Goal: Information Seeking & Learning: Learn about a topic

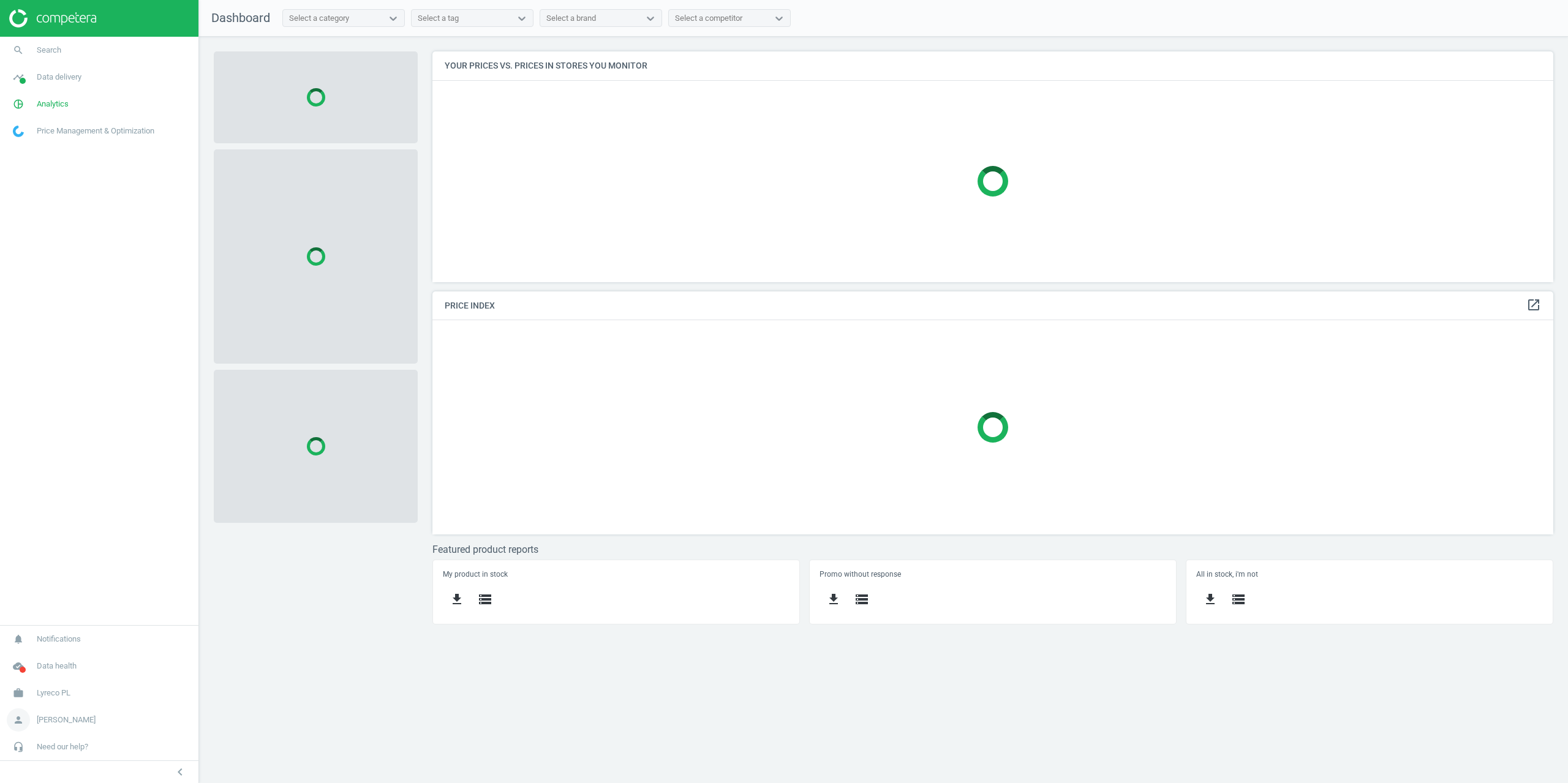
scroll to position [249, 1140]
click at [50, 722] on span "[PERSON_NAME]" at bounding box center [65, 719] width 59 height 11
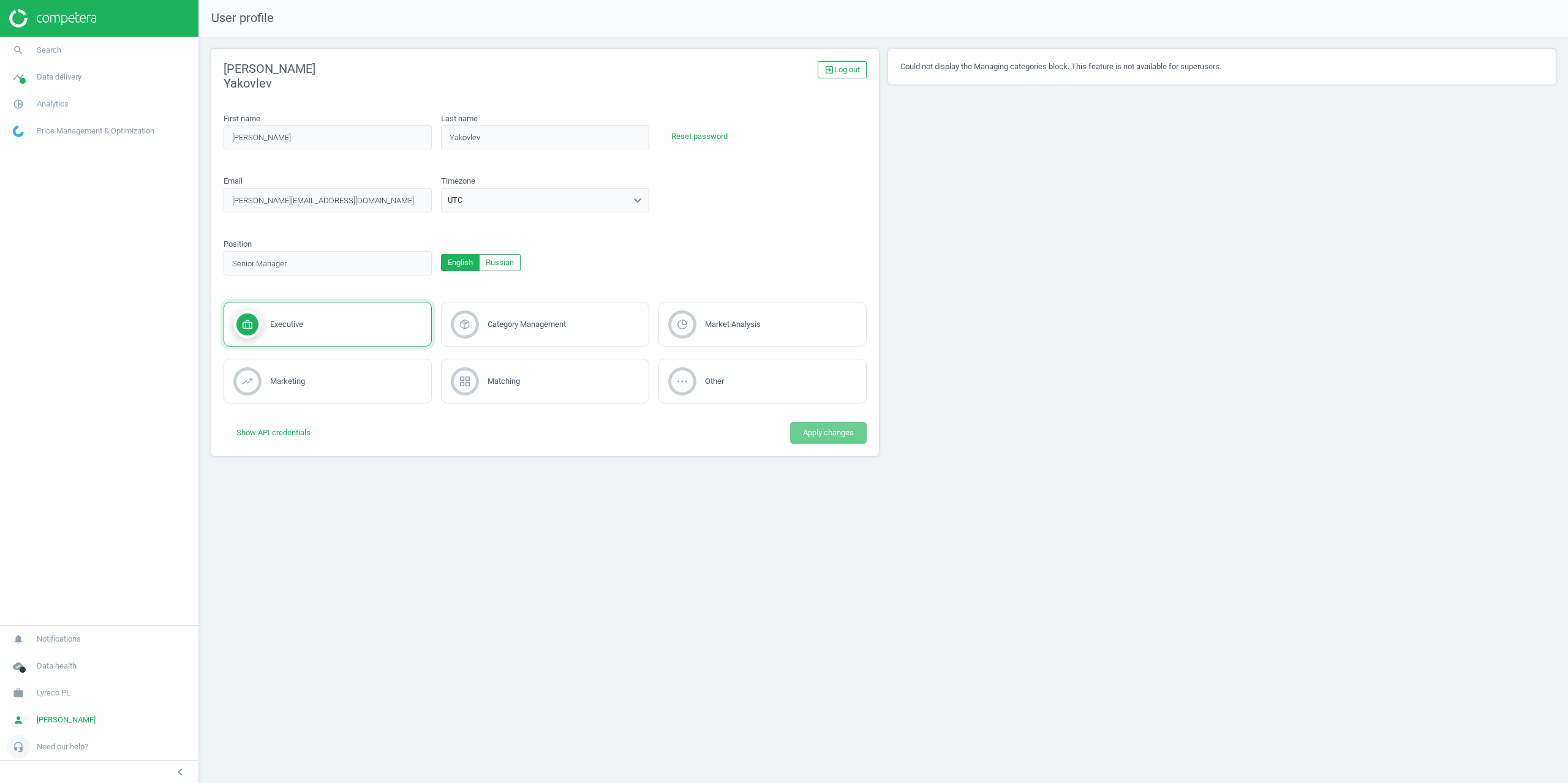
click at [49, 746] on span "Need our help?" at bounding box center [62, 747] width 52 height 11
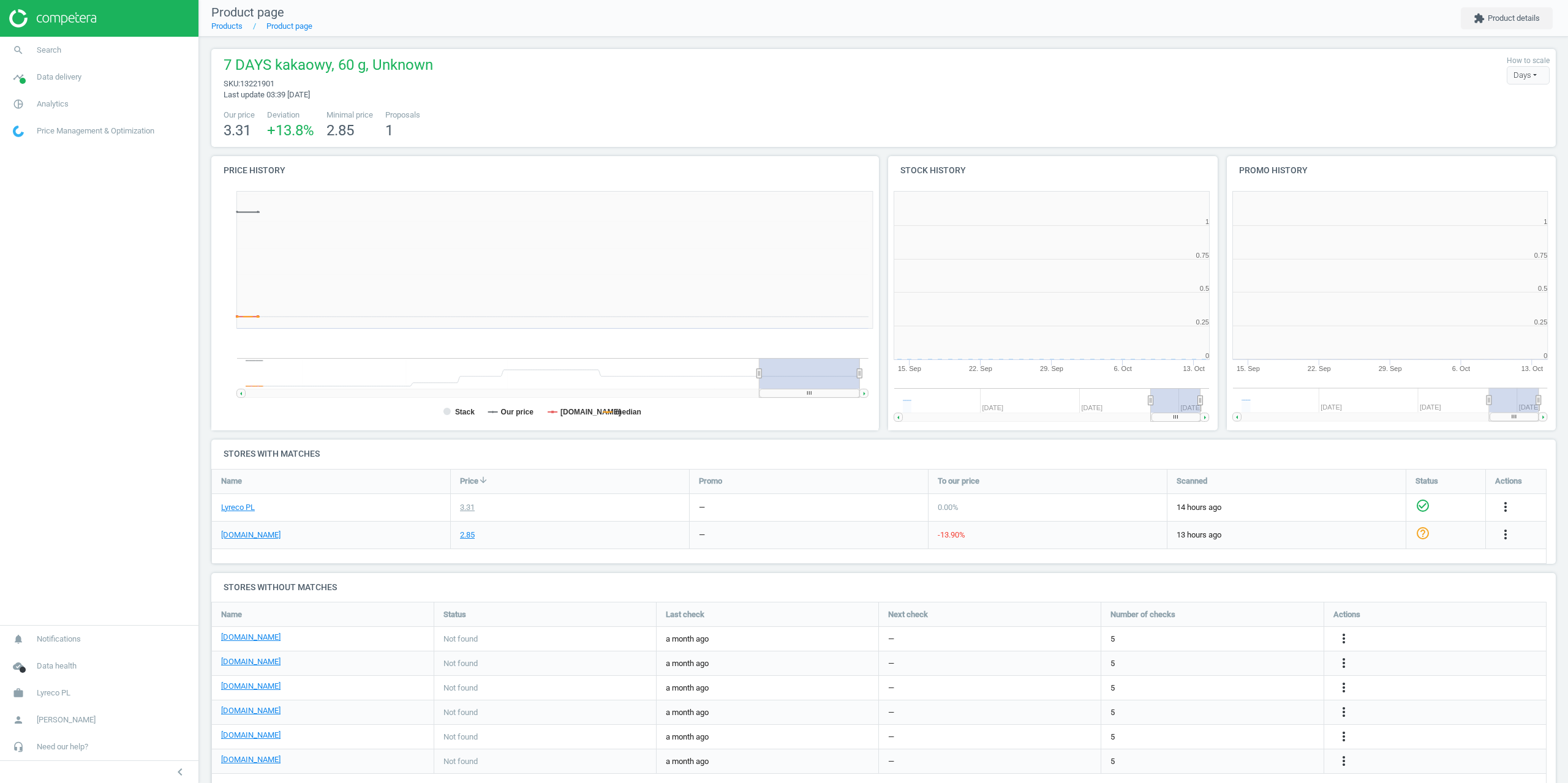
scroll to position [264, 346]
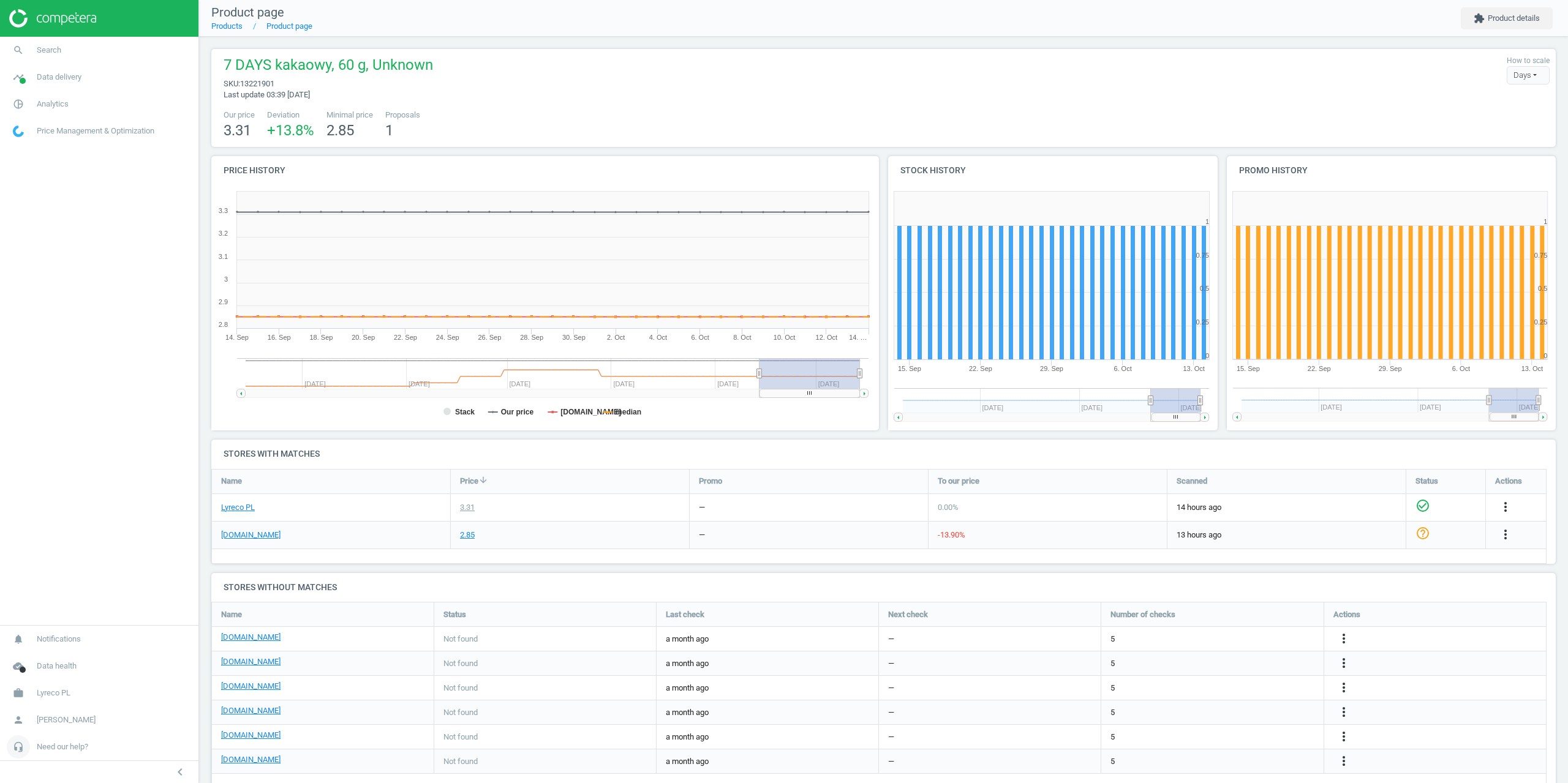
click at [66, 750] on span "Need our help?" at bounding box center [62, 747] width 52 height 11
drag, startPoint x: 50, startPoint y: 709, endPoint x: 58, endPoint y: 704, distance: 9.4
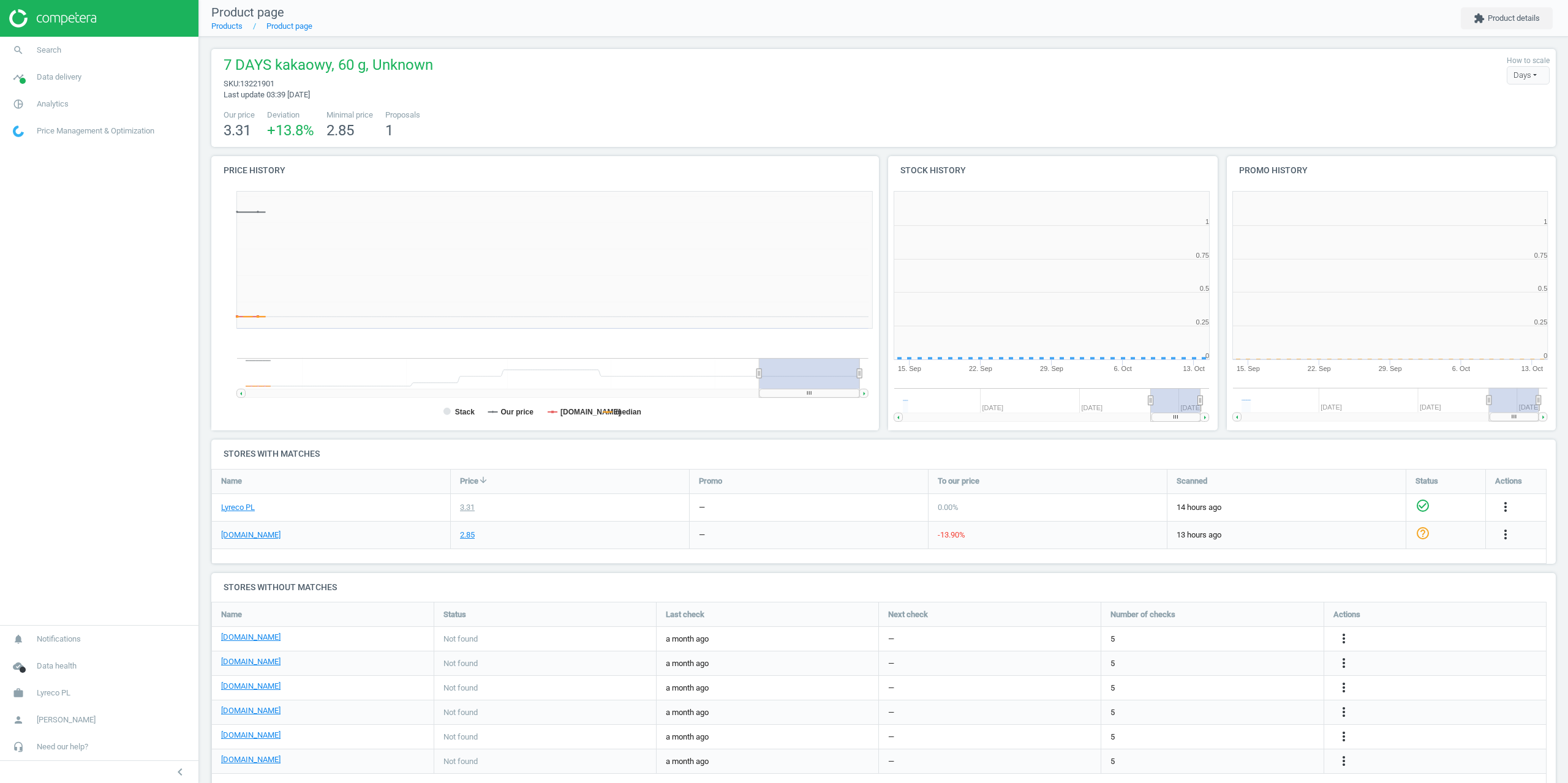
scroll to position [264, 346]
